Goal: Information Seeking & Learning: Check status

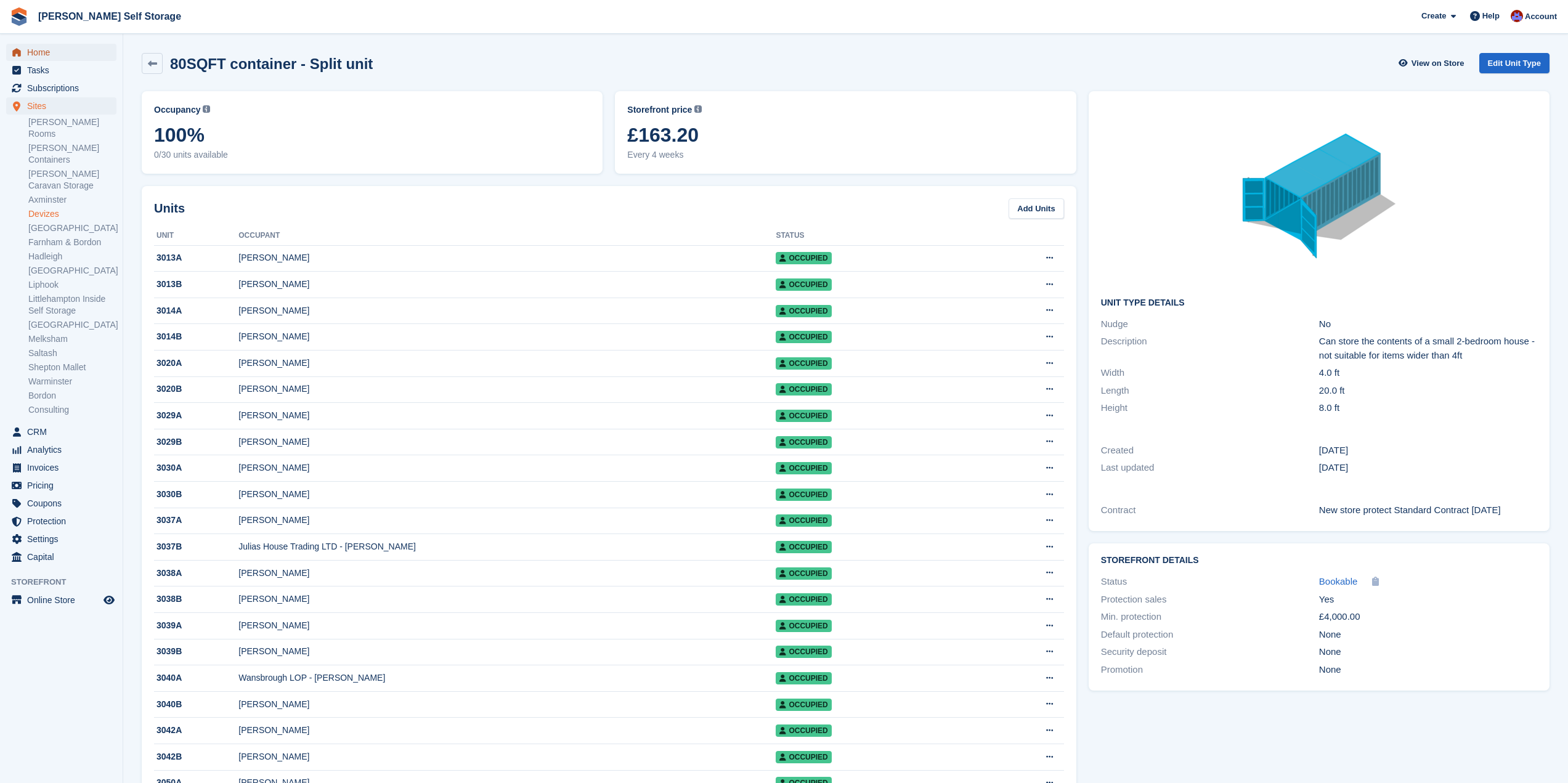
click at [49, 51] on span "Home" at bounding box center [63, 52] width 74 height 17
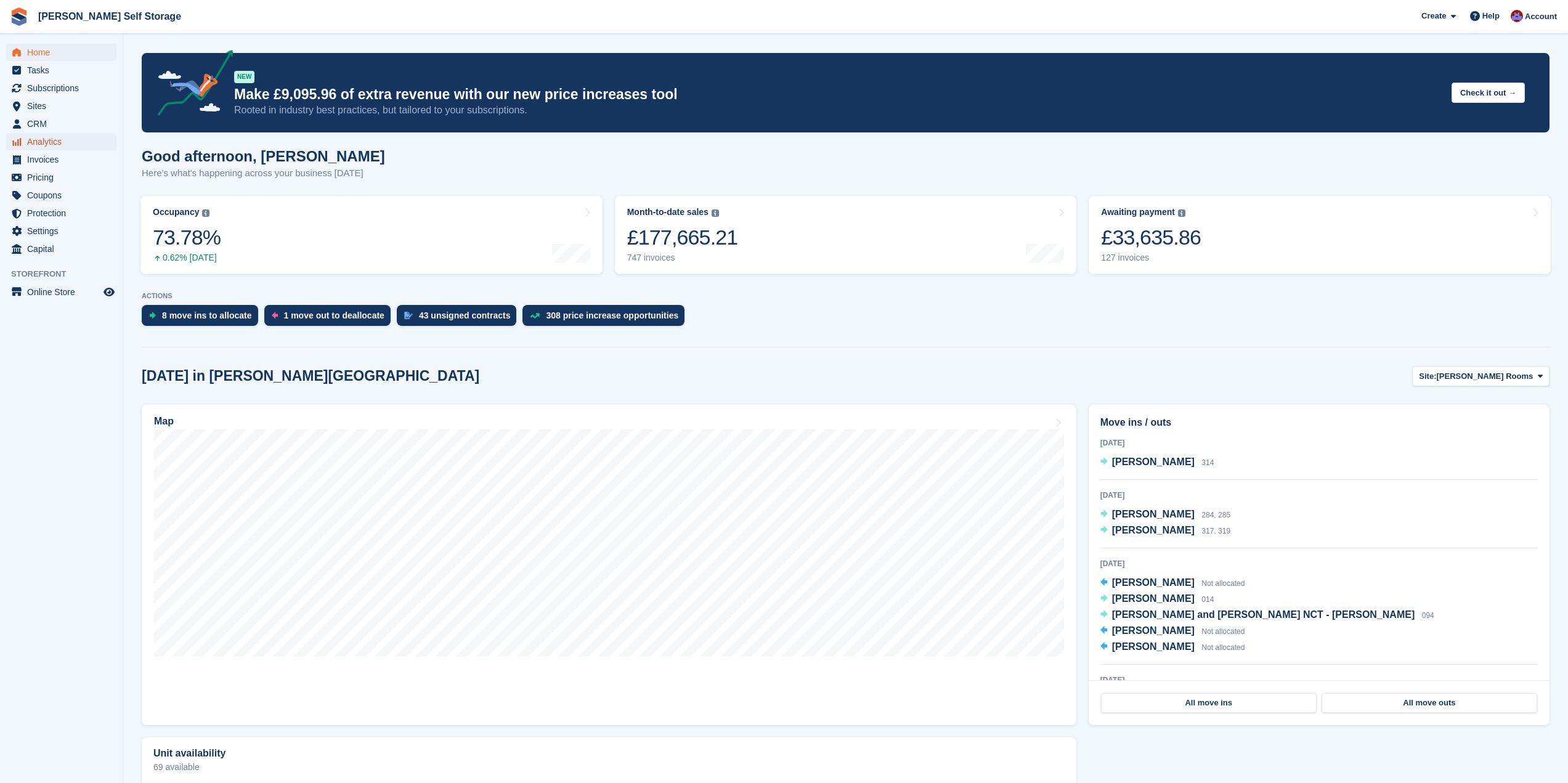
click at [63, 144] on span "Analytics" at bounding box center [63, 142] width 74 height 17
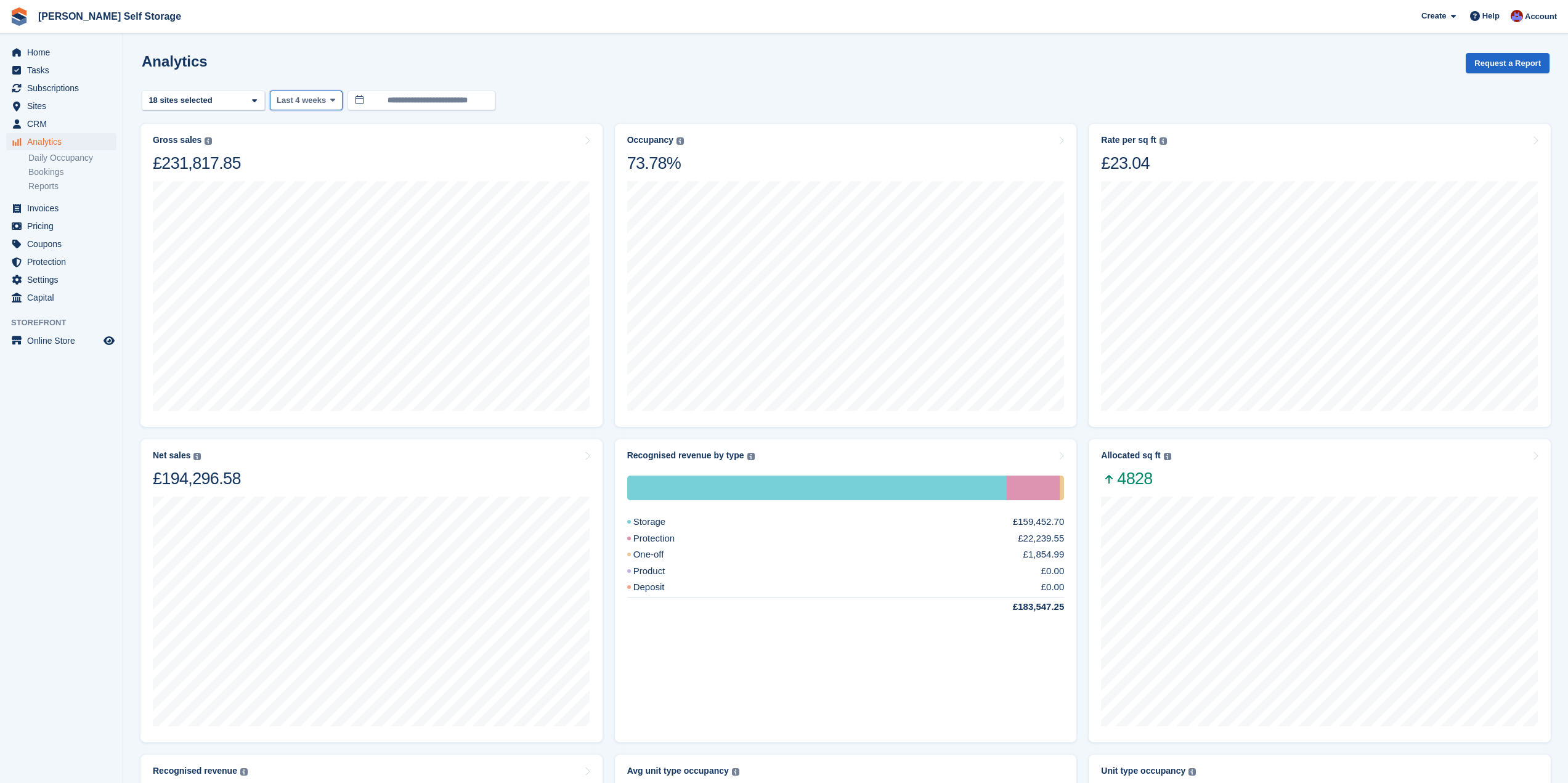
click at [328, 94] on button "Last 4 weeks" at bounding box center [306, 100] width 73 height 20
click at [334, 277] on link "Month to date" at bounding box center [329, 286] width 107 height 22
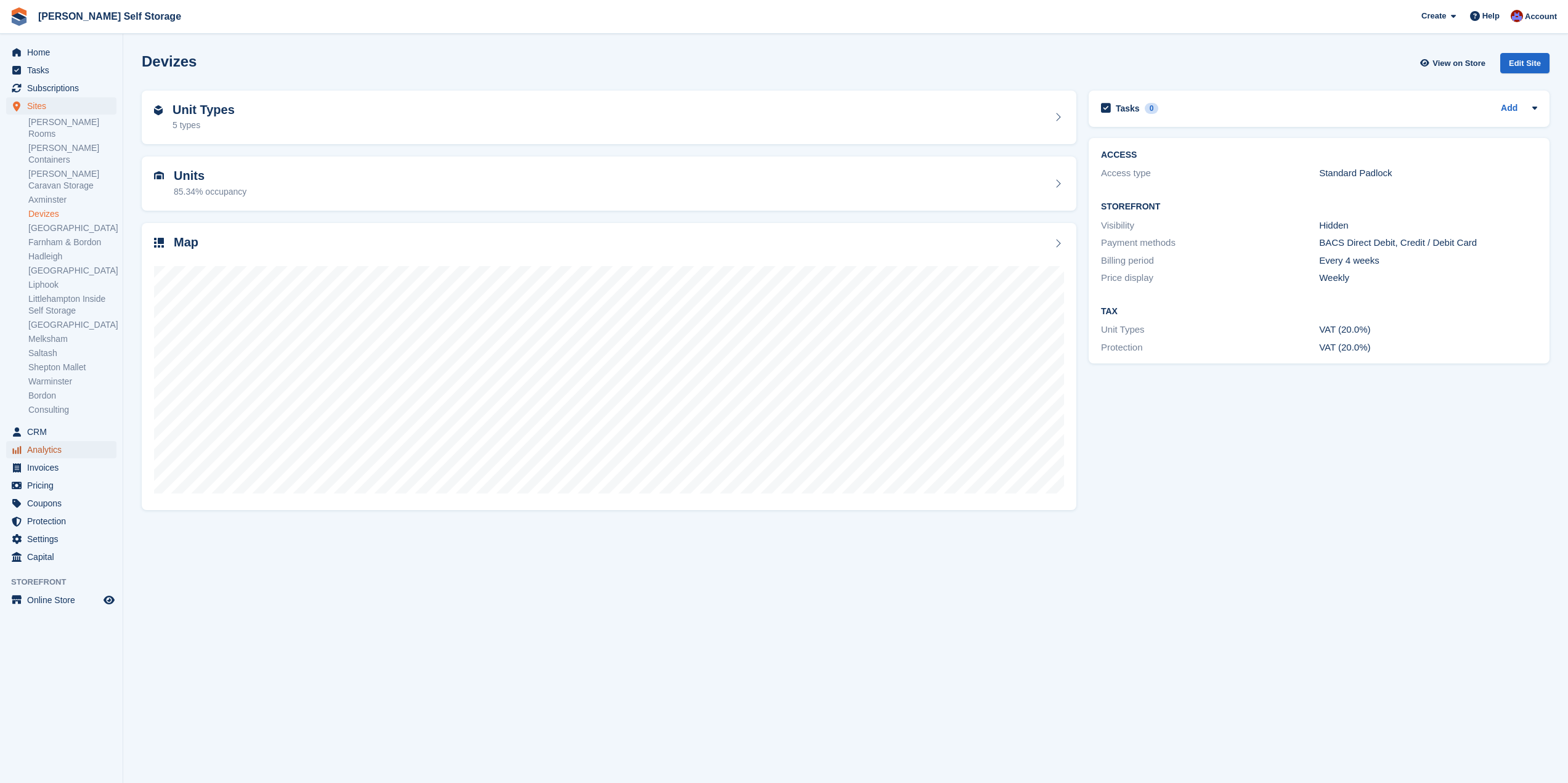
click at [48, 441] on span "Analytics" at bounding box center [63, 450] width 74 height 17
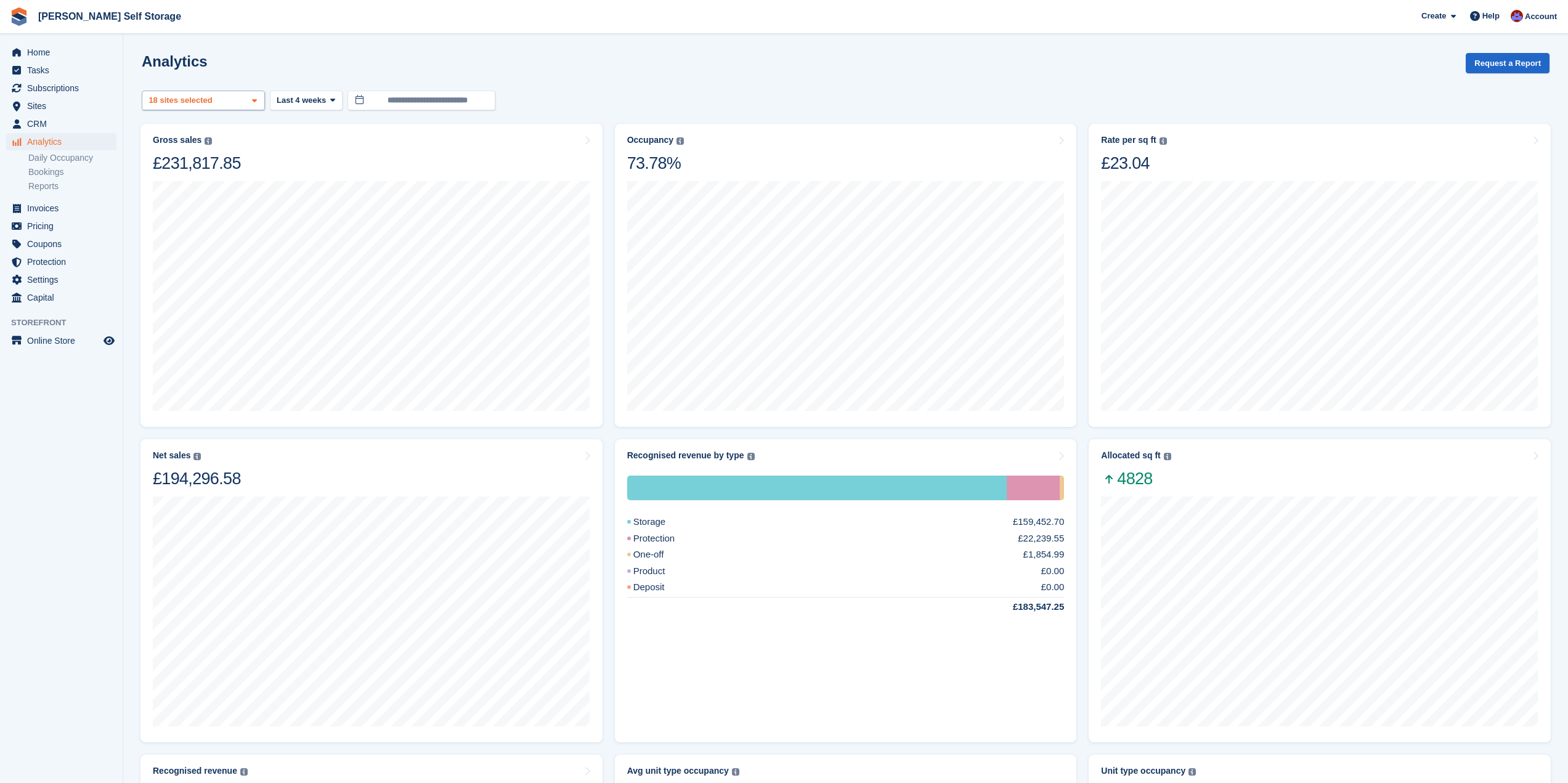
click at [253, 103] on icon at bounding box center [254, 101] width 5 height 8
click at [318, 107] on button "Last 4 weeks" at bounding box center [306, 100] width 73 height 20
click at [331, 280] on link "Month to date" at bounding box center [329, 286] width 107 height 22
